Goal: Task Accomplishment & Management: Complete application form

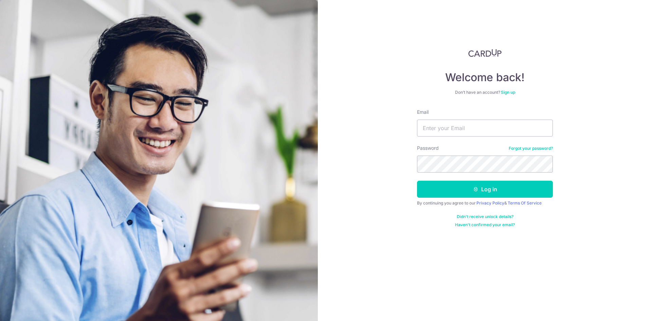
type input "chewjunfen@hotmail.com"
click at [417, 181] on button "Log in" at bounding box center [485, 189] width 136 height 17
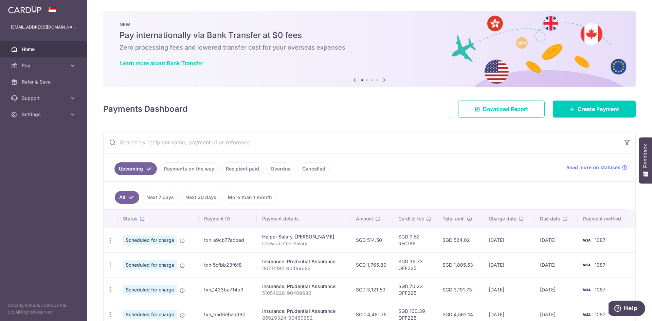
click at [188, 168] on link "Payments on the way" at bounding box center [188, 168] width 59 height 13
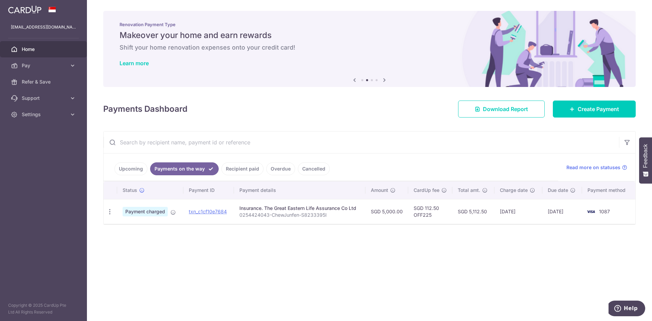
drag, startPoint x: 369, startPoint y: 263, endPoint x: 262, endPoint y: 121, distance: 177.7
click at [367, 262] on div "× Pause Schedule Pause all future payments in this series Pause just this one p…" at bounding box center [369, 160] width 565 height 321
click at [560, 107] on link "Create Payment" at bounding box center [593, 108] width 83 height 17
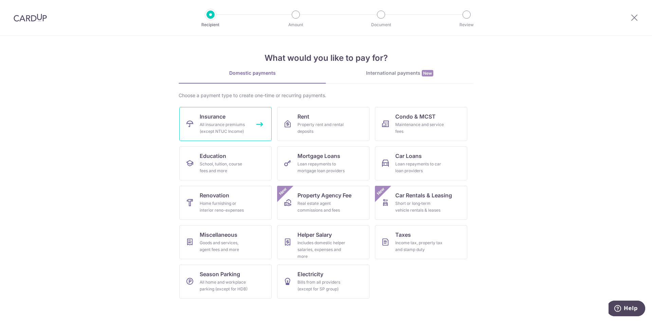
click at [207, 122] on div "All insurance premiums (except NTUC Income)" at bounding box center [224, 128] width 49 height 14
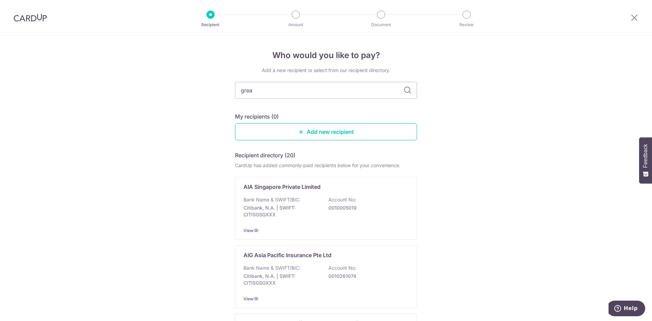
type input "great"
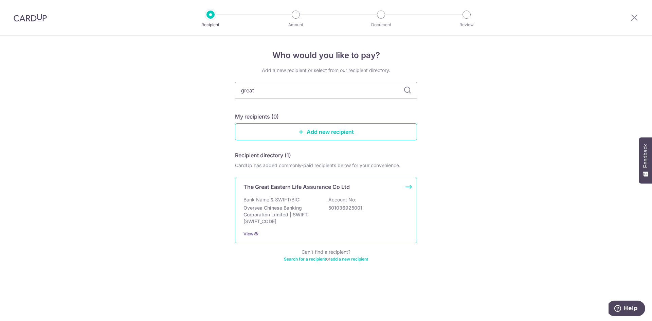
click at [308, 202] on div "Bank Name & SWIFT/BIC: Oversea Chinese Banking Corporation Limited | SWIFT: OCB…" at bounding box center [325, 210] width 165 height 29
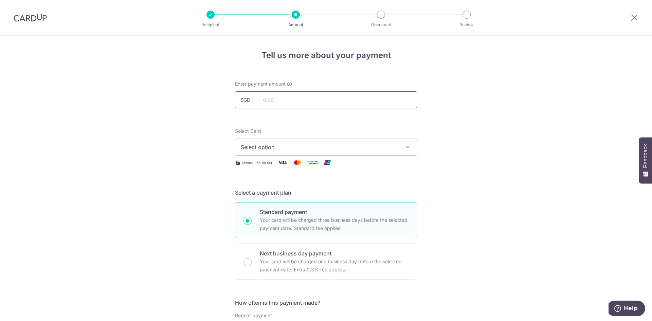
click at [272, 101] on input "text" at bounding box center [326, 99] width 182 height 17
type input "5,000.00"
click at [282, 143] on button "Select option" at bounding box center [326, 146] width 182 height 17
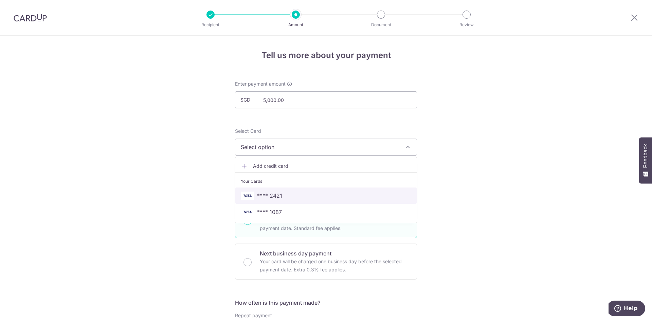
click at [294, 192] on span "**** 2421" at bounding box center [326, 195] width 170 height 8
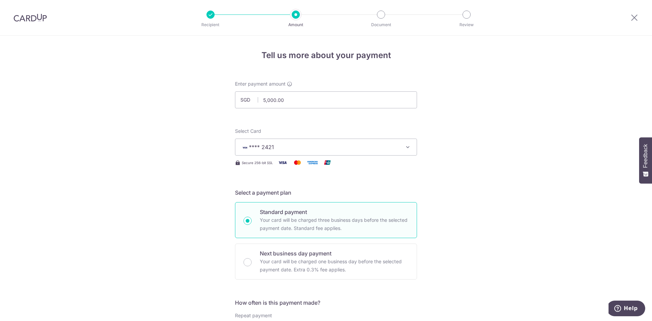
click at [290, 152] on button "**** 2421" at bounding box center [326, 146] width 182 height 17
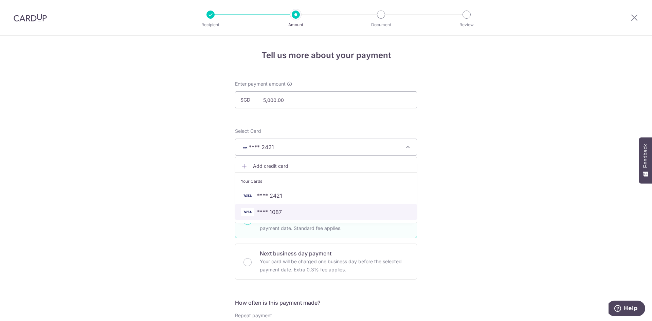
click at [289, 206] on link "**** 1087" at bounding box center [325, 212] width 181 height 16
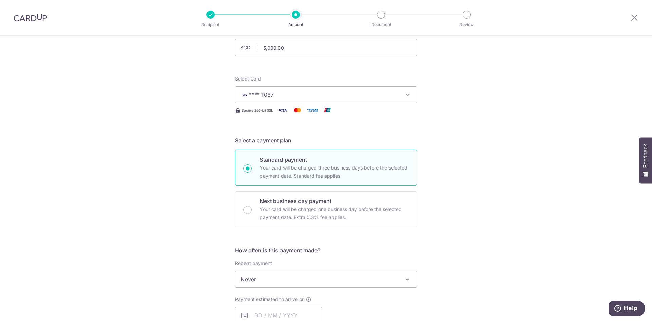
scroll to position [136, 0]
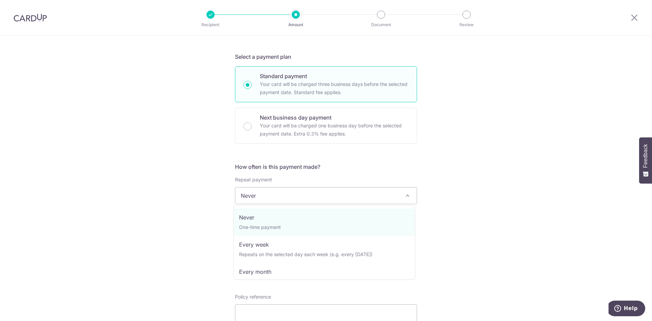
click at [279, 199] on span "Never" at bounding box center [325, 195] width 181 height 16
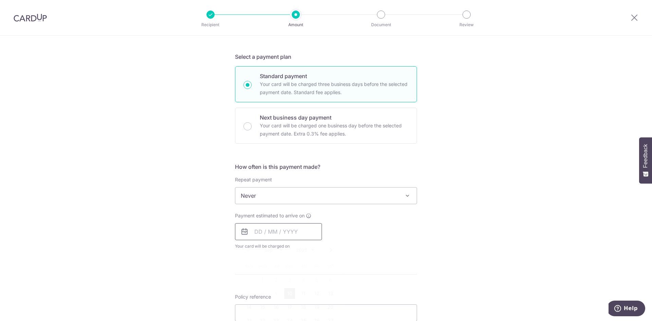
click at [262, 237] on input "text" at bounding box center [278, 231] width 87 height 17
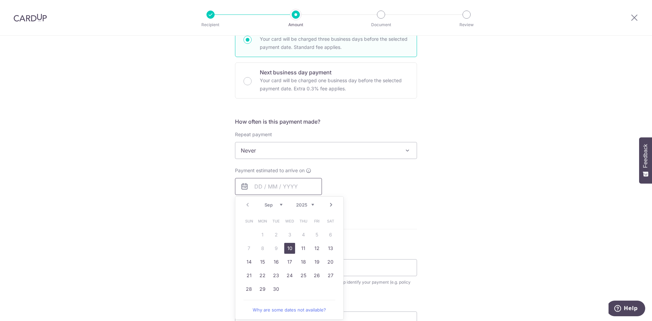
scroll to position [271, 0]
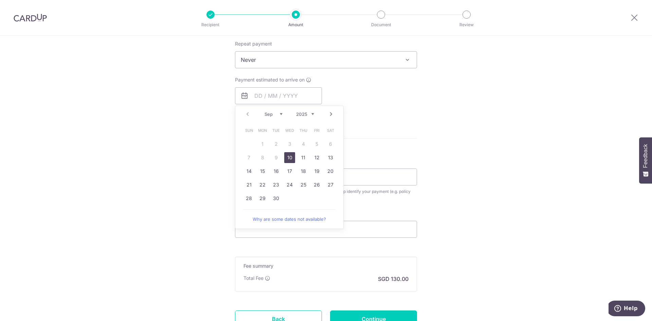
click at [287, 157] on link "10" at bounding box center [289, 157] width 11 height 11
type input "10/09/2025"
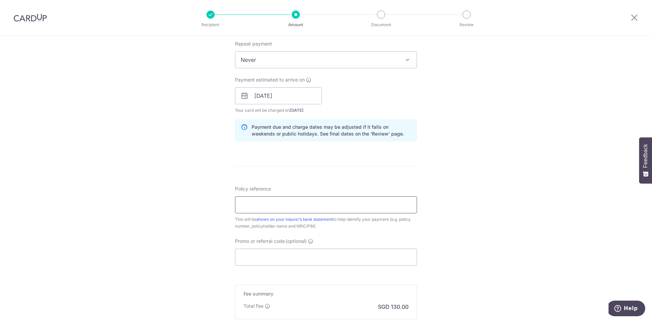
click at [283, 199] on input "Policy reference" at bounding box center [326, 204] width 182 height 17
click at [262, 203] on input "02544" at bounding box center [326, 204] width 182 height 17
click at [309, 204] on input "02544" at bounding box center [326, 204] width 182 height 17
click at [257, 208] on input "02544" at bounding box center [326, 204] width 182 height 17
drag, startPoint x: 262, startPoint y: 204, endPoint x: 292, endPoint y: 213, distance: 31.8
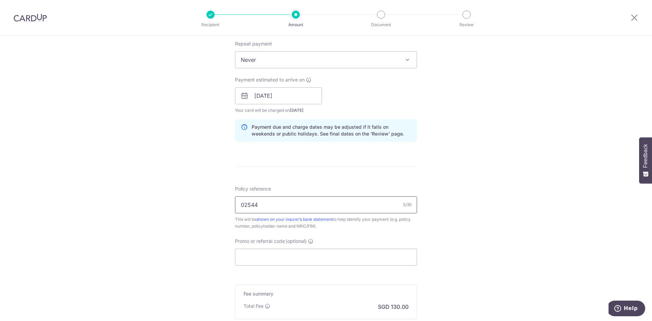
click at [263, 204] on input "02544" at bounding box center [326, 204] width 182 height 17
click at [257, 202] on input "0254424043-ChewJunfen-S8233395I" at bounding box center [326, 204] width 182 height 17
click at [256, 207] on input "0254424035-ChewJunfen-S8233395I" at bounding box center [326, 204] width 182 height 17
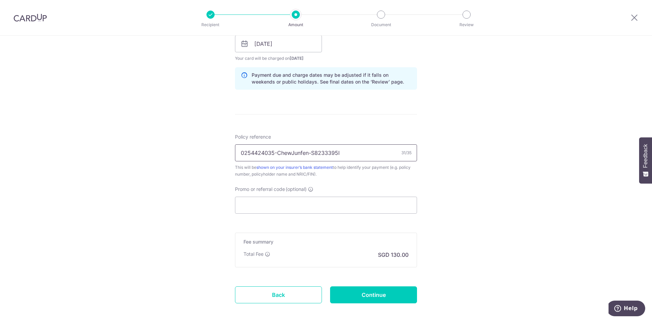
scroll to position [357, 0]
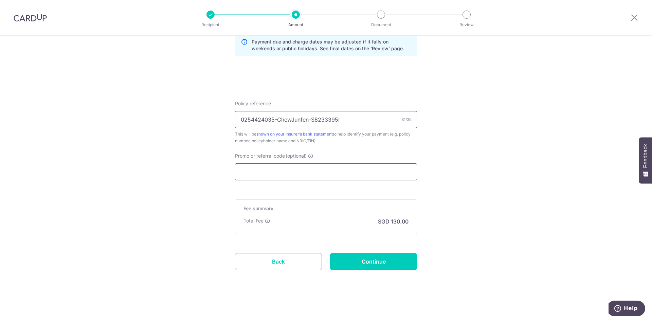
type input "0254424035-ChewJunfen-S8233395I"
click at [283, 177] on input "Promo or referral code (optional)" at bounding box center [326, 171] width 182 height 17
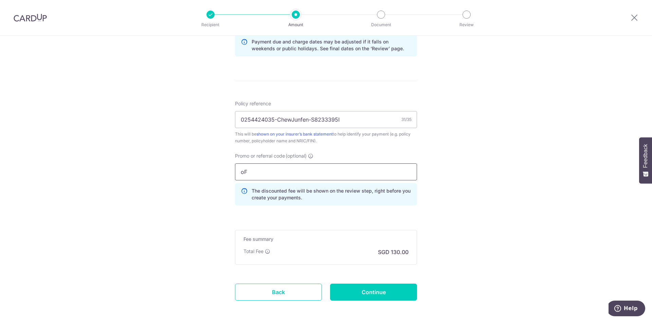
type input "o"
type input "OFF225"
click at [375, 289] on input "Continue" at bounding box center [373, 291] width 87 height 17
type input "Create Schedule"
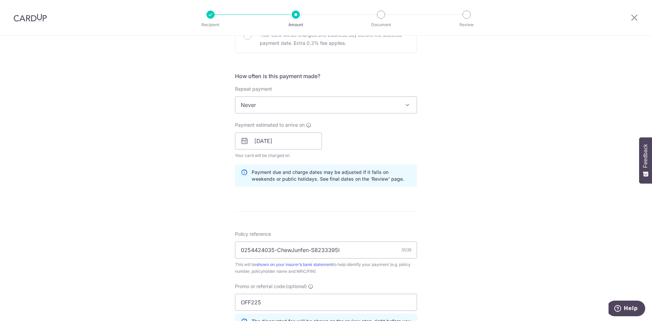
scroll to position [387, 0]
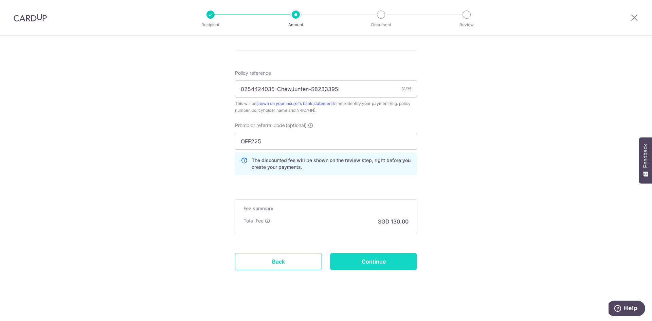
click at [365, 262] on input "Continue" at bounding box center [373, 261] width 87 height 17
type input "Update Schedule"
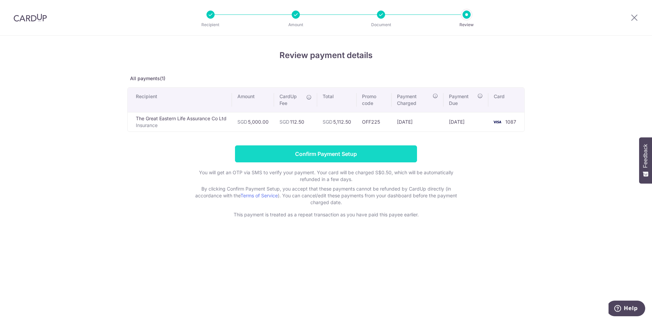
click at [354, 155] on input "Confirm Payment Setup" at bounding box center [326, 153] width 182 height 17
